Goal: Book appointment/travel/reservation

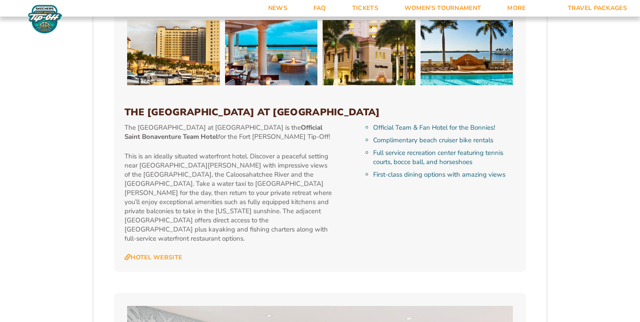
scroll to position [903, 0]
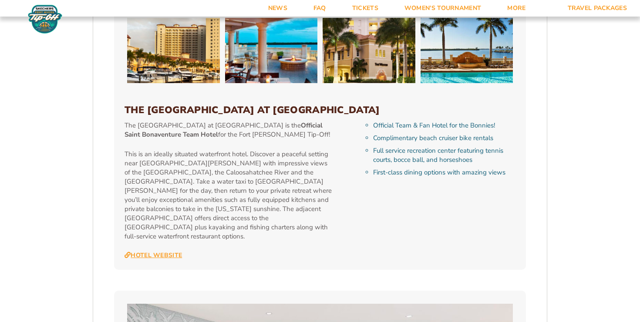
click at [178, 252] on link "Hotel Website" at bounding box center [152, 256] width 57 height 8
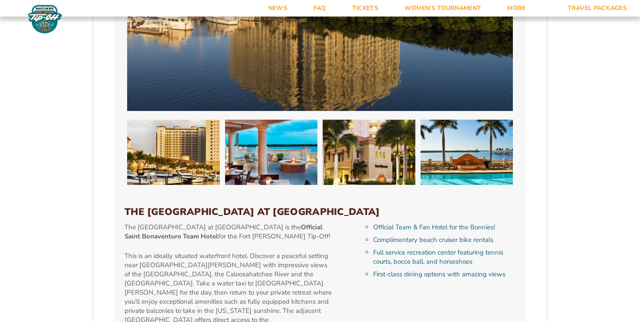
scroll to position [801, 0]
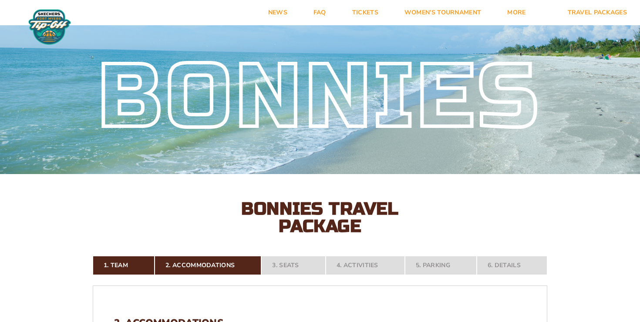
click at [288, 265] on nav "1. Team 2. Accommodations 3. Seats 4. Activities 5. Parking 6. Details" at bounding box center [320, 265] width 454 height 19
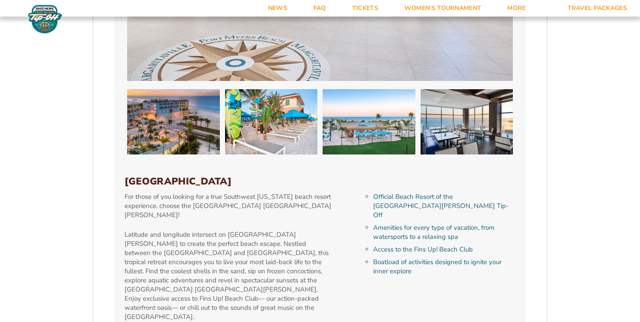
scroll to position [1364, 0]
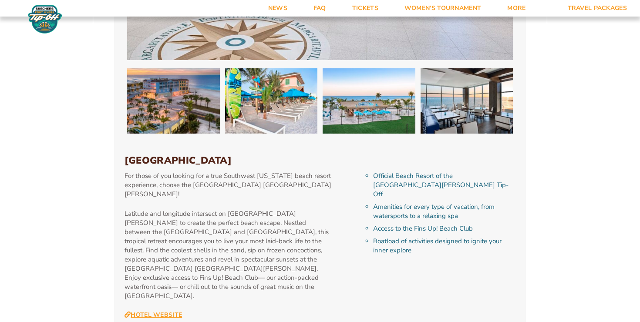
click at [169, 311] on link "Hotel Website" at bounding box center [152, 315] width 57 height 8
